Goal: Task Accomplishment & Management: Use online tool/utility

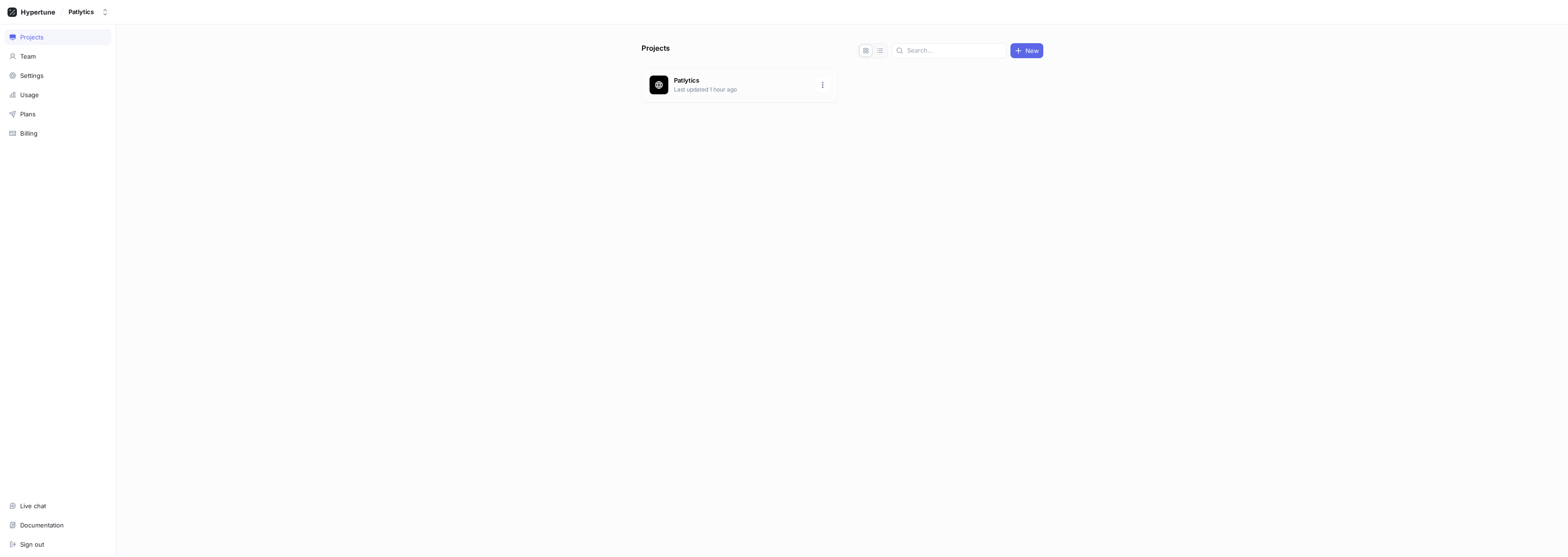
click at [694, 85] on p "Last updated 1 hour ago" at bounding box center [742, 90] width 136 height 9
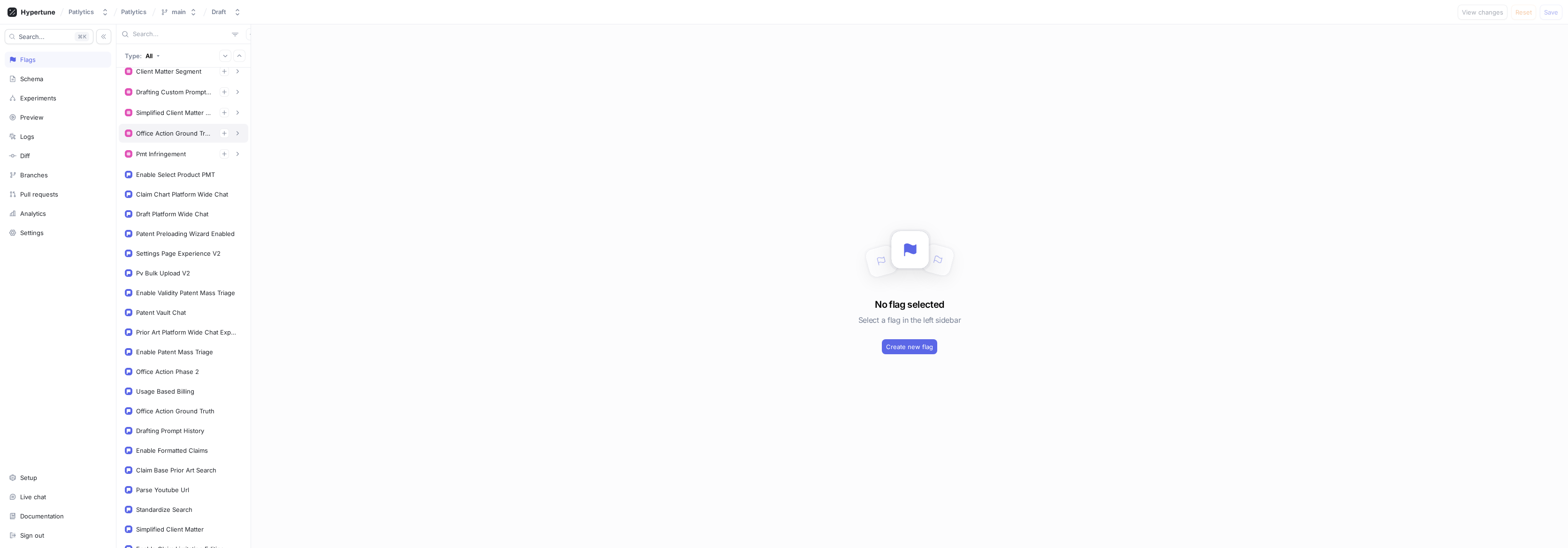
scroll to position [493, 0]
click at [195, 166] on div "Enable Select Product PMT" at bounding box center [175, 163] width 79 height 7
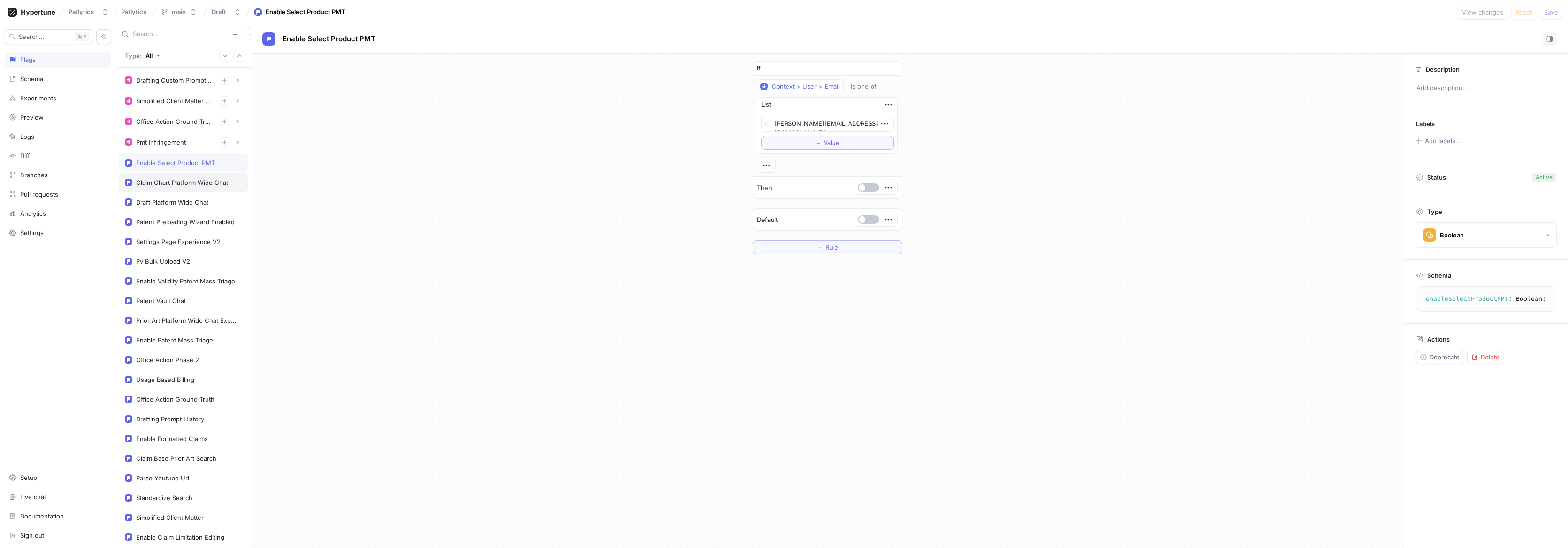
click at [196, 177] on div "Claim Chart Platform Wide Chat" at bounding box center [183, 182] width 129 height 19
type textarea "x"
type textarea "claimChartPlatformWideChat: Boolean!"
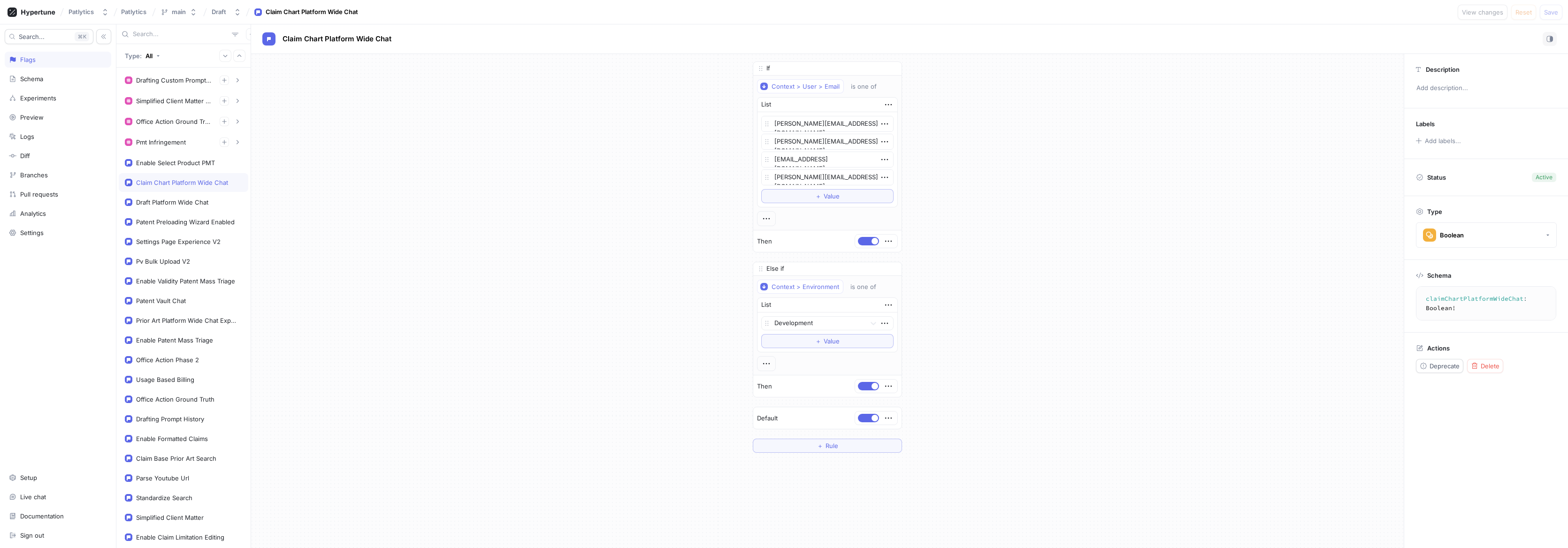
click at [929, 426] on div "If Context > User > Email is one of List [PERSON_NAME][EMAIL_ADDRESS][DOMAIN_NA…" at bounding box center [828, 258] width 1153 height 407
type textarea "x"
